Goal: Task Accomplishment & Management: Use online tool/utility

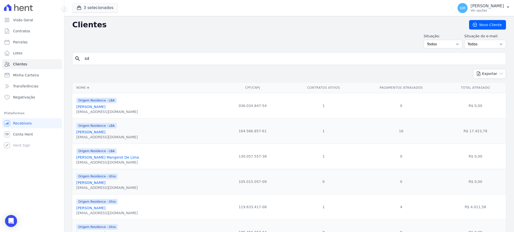
type input "s"
type input "Dayse [DATE][PERSON_NAME]"
drag, startPoint x: 147, startPoint y: 61, endPoint x: 58, endPoint y: 55, distance: 88.8
click at [58, 55] on div "Visão Geral Contratos [GEOGRAPHIC_DATA] Lotes Clientes Minha Carteira Transferê…" at bounding box center [257, 116] width 514 height 232
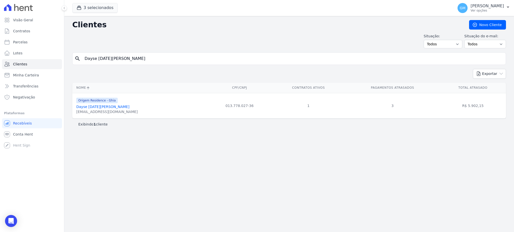
click at [117, 105] on link "Dayse [DATE][PERSON_NAME]" at bounding box center [102, 107] width 53 height 4
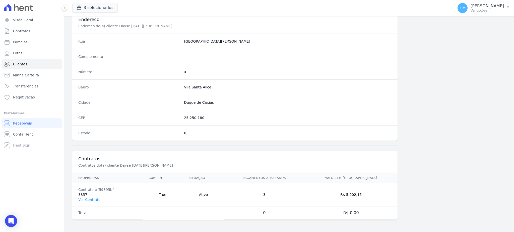
scroll to position [237, 0]
click at [97, 201] on link "Ver Contrato" at bounding box center [89, 200] width 22 height 4
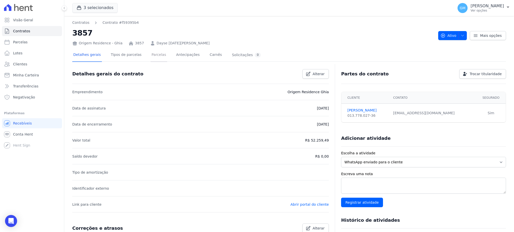
click at [155, 59] on link "Parcelas" at bounding box center [159, 55] width 17 height 13
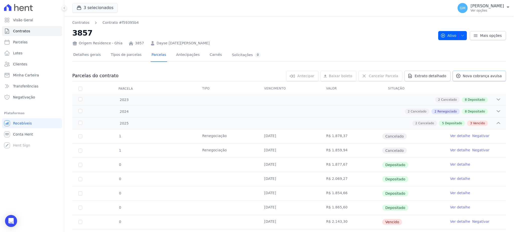
click at [463, 76] on span "Nova cobrança avulsa" at bounding box center [482, 76] width 39 height 5
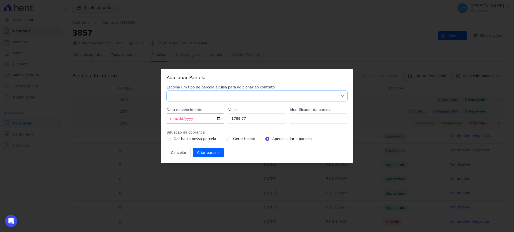
click at [242, 96] on select "Parcela Normal Sinal Caução Intercalada Chaves Pré Chaves Pós Chaves Taxas Quit…" at bounding box center [257, 96] width 181 height 11
click at [167, 91] on select "Parcela Normal Sinal Caução Intercalada Chaves Pré Chaves Pós Chaves Taxas Quit…" at bounding box center [257, 96] width 181 height 11
click at [199, 98] on select "Parcela Normal Sinal Caução Intercalada Chaves Pré Chaves Pós Chaves Taxas Quit…" at bounding box center [257, 96] width 181 height 11
select select "standard"
click at [167, 91] on select "Parcela Normal Sinal Caução Intercalada Chaves Pré Chaves Pós Chaves Taxas Quit…" at bounding box center [257, 96] width 181 height 11
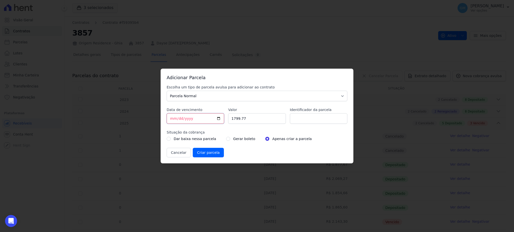
click at [219, 119] on input "[DATE]" at bounding box center [195, 118] width 57 height 11
type input "[DATE]"
click at [292, 120] on input "Identificador da parcela" at bounding box center [318, 118] width 57 height 11
type input "0"
type input "01/21"
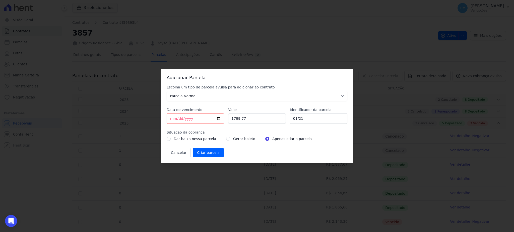
click at [226, 140] on div "Gerar boleto" at bounding box center [240, 139] width 29 height 6
click at [226, 137] on div "Gerar boleto" at bounding box center [240, 139] width 29 height 6
click at [226, 140] on input "radio" at bounding box center [228, 139] width 4 height 4
radio input "true"
drag, startPoint x: 258, startPoint y: 120, endPoint x: 223, endPoint y: 120, distance: 35.4
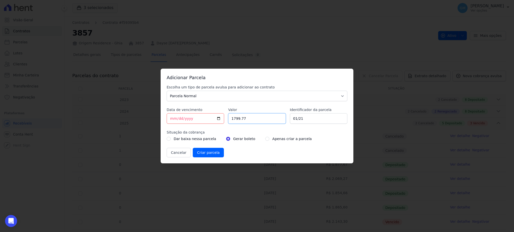
click at [223, 120] on div "Escolha um tipo de parcela avulsa para adicionar ao contrato Parcela Normal Sin…" at bounding box center [257, 121] width 181 height 73
paste input "937.95"
type input "937.95"
click at [202, 152] on input "Criar parcela" at bounding box center [208, 153] width 31 height 10
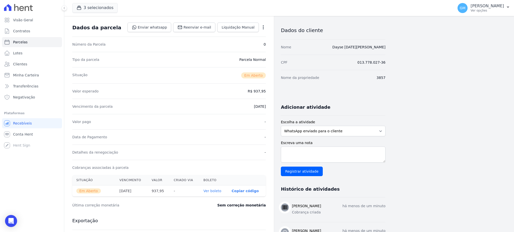
scroll to position [33, 0]
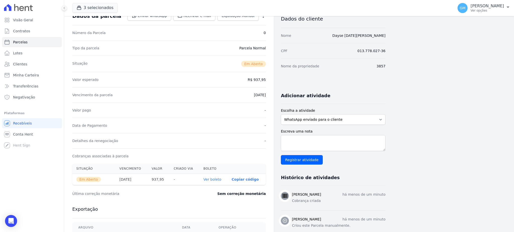
click at [220, 182] on link "Ver boleto" at bounding box center [213, 180] width 18 height 4
click at [27, 67] on link "Clientes" at bounding box center [32, 64] width 60 height 10
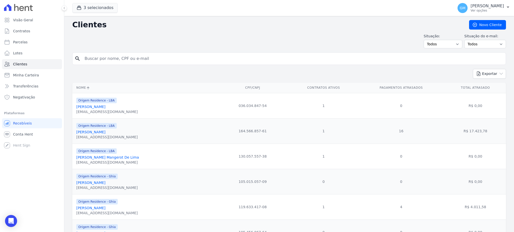
click at [114, 57] on input "search" at bounding box center [293, 59] width 422 height 10
paste input "[PERSON_NAME]"
type input "[PERSON_NAME]"
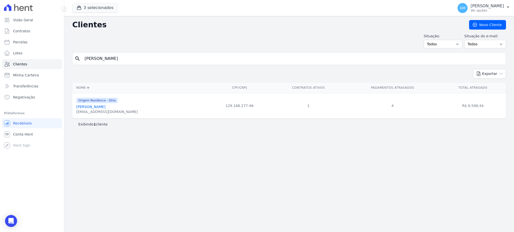
click at [105, 106] on link "[PERSON_NAME]" at bounding box center [90, 107] width 29 height 4
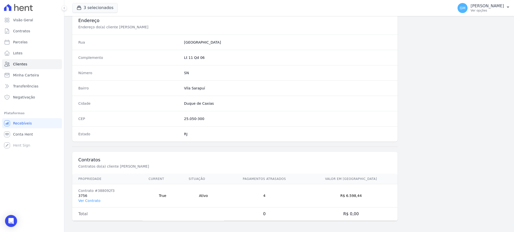
scroll to position [237, 0]
click at [94, 200] on link "Ver Contrato" at bounding box center [89, 200] width 22 height 4
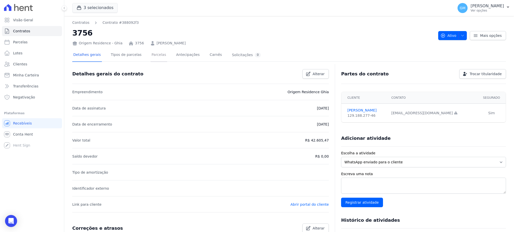
click at [151, 53] on link "Parcelas" at bounding box center [159, 55] width 17 height 13
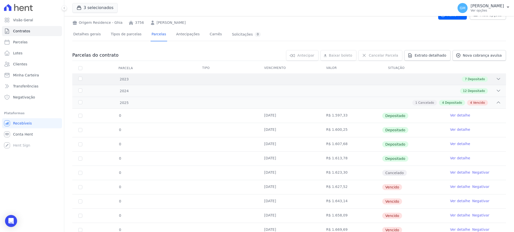
scroll to position [40, 0]
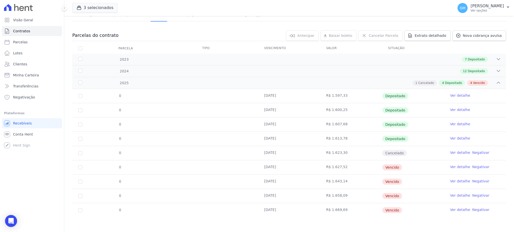
click at [456, 96] on link "Ver detalhe" at bounding box center [460, 95] width 20 height 5
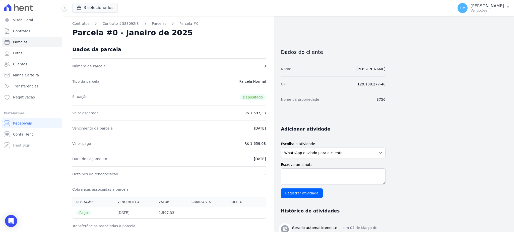
drag, startPoint x: 345, startPoint y: 70, endPoint x: 395, endPoint y: 75, distance: 50.5
click at [395, 75] on div "Contratos Contrato #388092f3 [GEOGRAPHIC_DATA] Parcela #0 Parcela #0 - Janeiro …" at bounding box center [285, 230] width 442 height 429
copy link "[PERSON_NAME]"
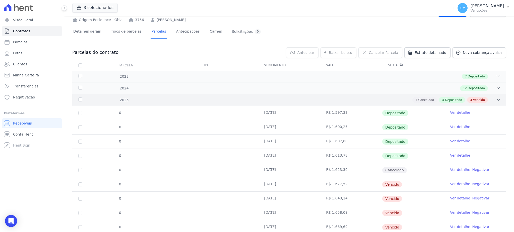
scroll to position [40, 0]
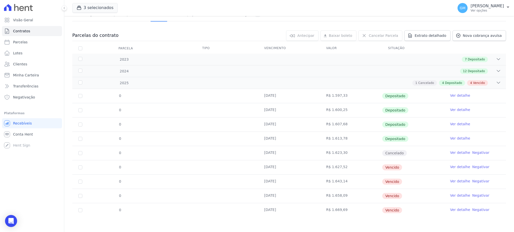
drag, startPoint x: 328, startPoint y: 211, endPoint x: 347, endPoint y: 211, distance: 18.8
click at [347, 211] on td "R$ 1.669,69" at bounding box center [351, 211] width 62 height 14
copy td "1.669,69"
